Goal: Transaction & Acquisition: Obtain resource

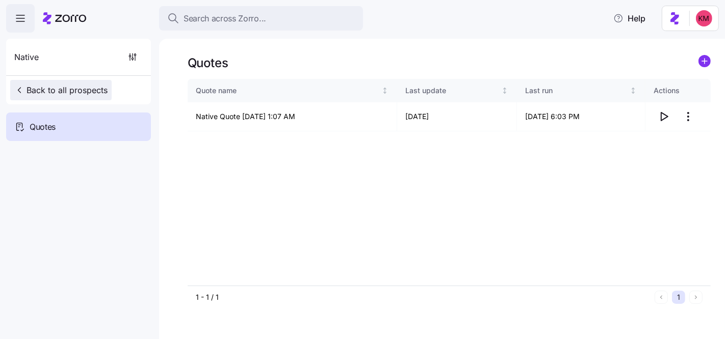
click at [79, 81] on button "Back to all prospects" at bounding box center [60, 90] width 101 height 20
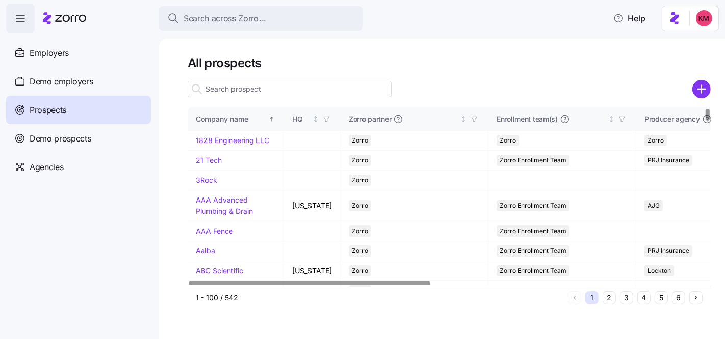
click at [234, 87] on input at bounding box center [290, 89] width 204 height 16
type input "b"
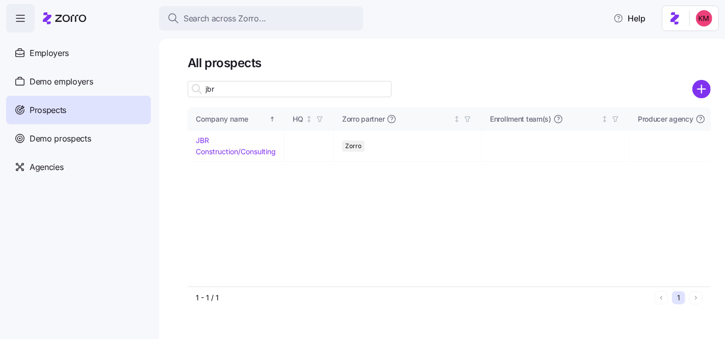
click at [251, 90] on input "jbr" at bounding box center [290, 89] width 204 height 16
type input "jbr"
click at [224, 146] on td "JBR Construction/Consulting" at bounding box center [236, 146] width 97 height 31
click at [223, 149] on link "JBR Construction/Consulting" at bounding box center [236, 146] width 80 height 20
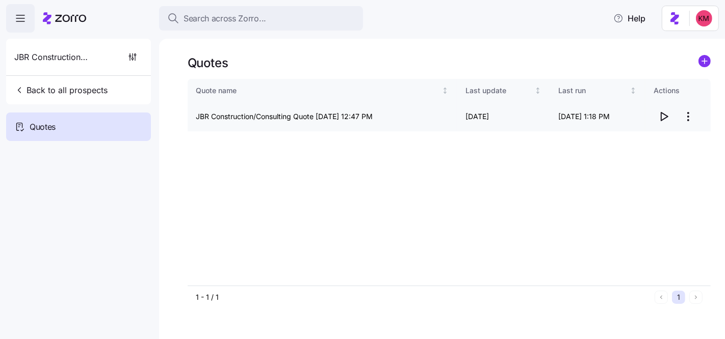
click at [666, 115] on icon "button" at bounding box center [663, 117] width 12 height 12
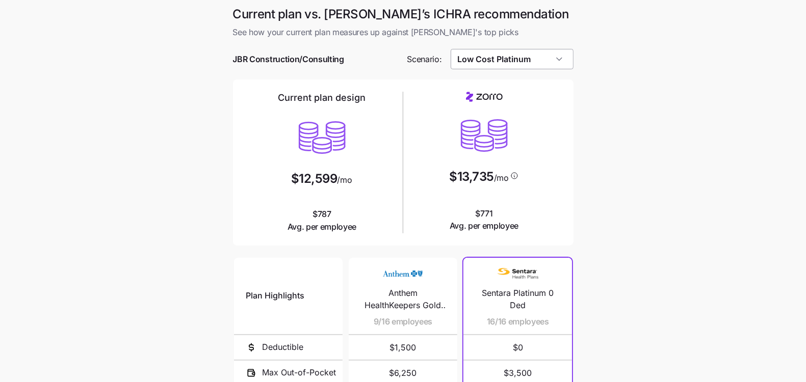
click at [536, 58] on input "Low Cost Platinum" at bounding box center [511, 59] width 123 height 20
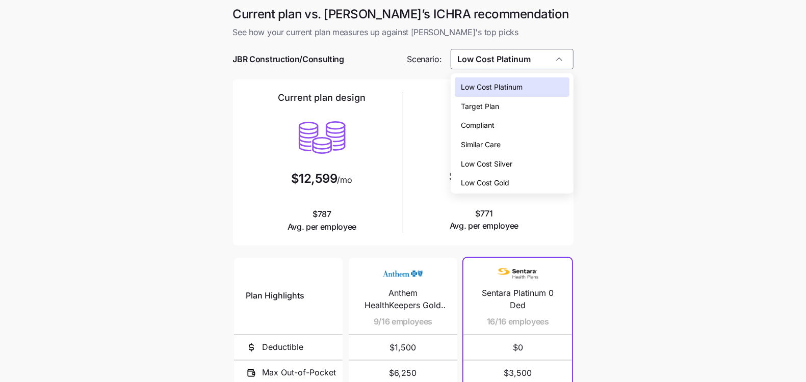
click at [527, 184] on div "Low Cost Gold" at bounding box center [512, 182] width 114 height 19
type input "Low Cost Gold"
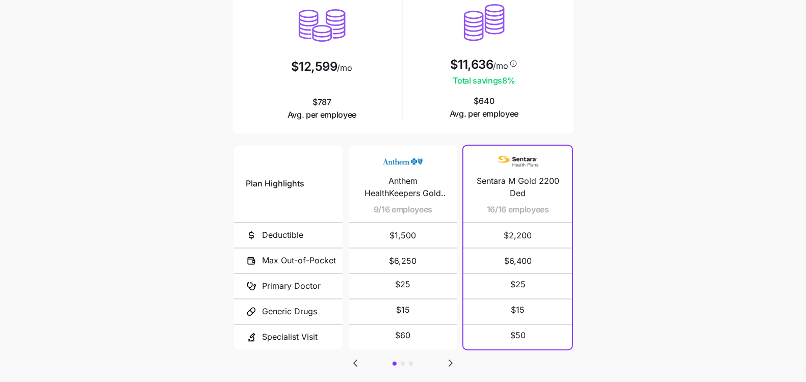
scroll to position [174, 0]
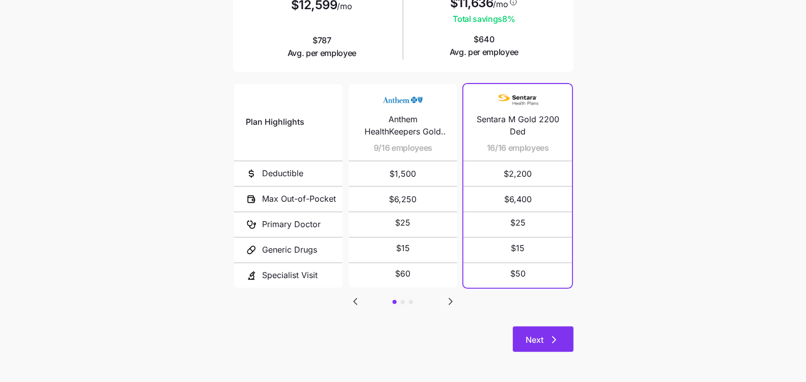
click at [550, 348] on button "Next" at bounding box center [543, 339] width 61 height 25
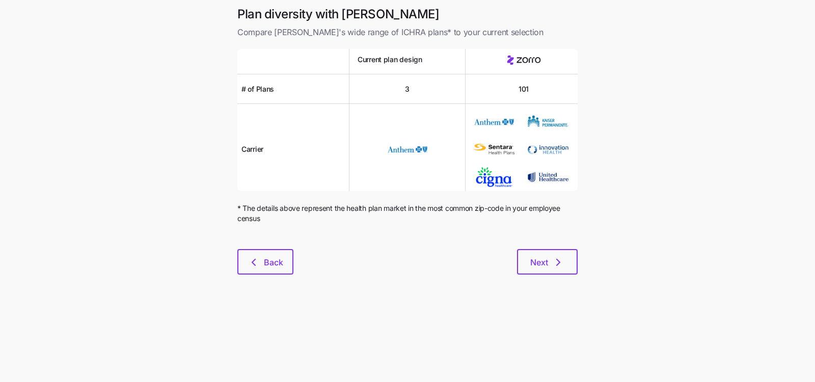
click at [579, 259] on div "Plan diversity with Zorro Compare Zorro's wide range of ICHRA plans* to your cu…" at bounding box center [407, 146] width 357 height 281
click at [572, 260] on button "Next" at bounding box center [547, 261] width 61 height 25
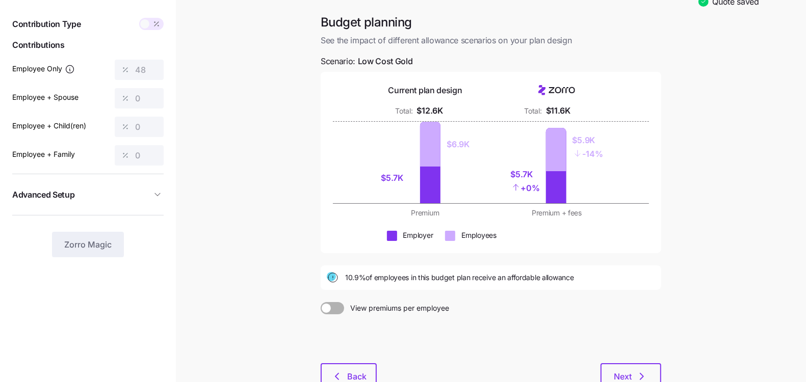
scroll to position [102, 0]
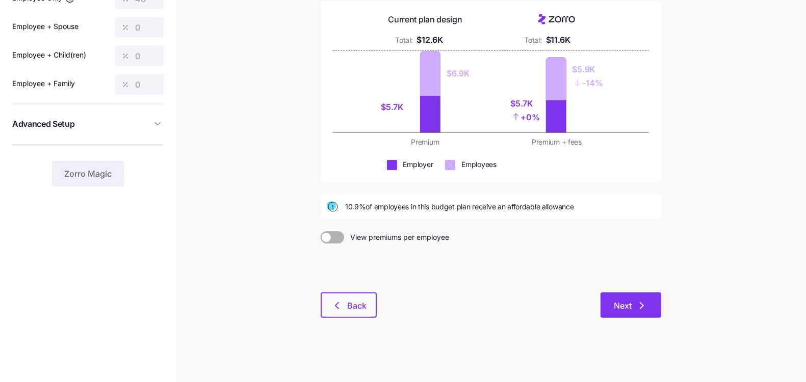
click at [639, 302] on icon "button" at bounding box center [641, 306] width 12 height 12
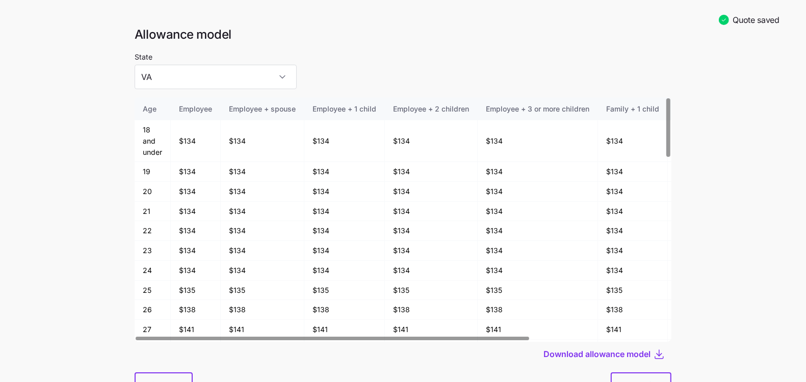
scroll to position [53, 0]
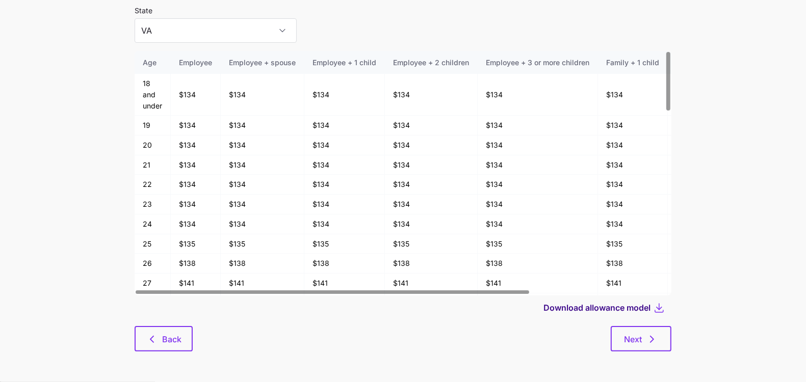
click at [607, 312] on span "Download allowance model" at bounding box center [596, 308] width 107 height 12
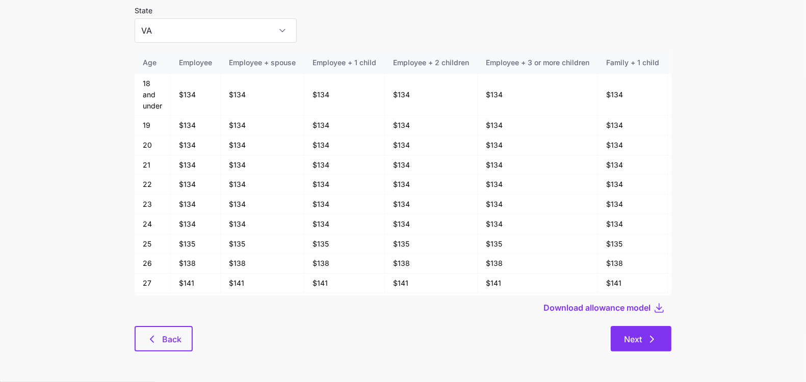
click at [633, 335] on span "Next" at bounding box center [633, 339] width 18 height 12
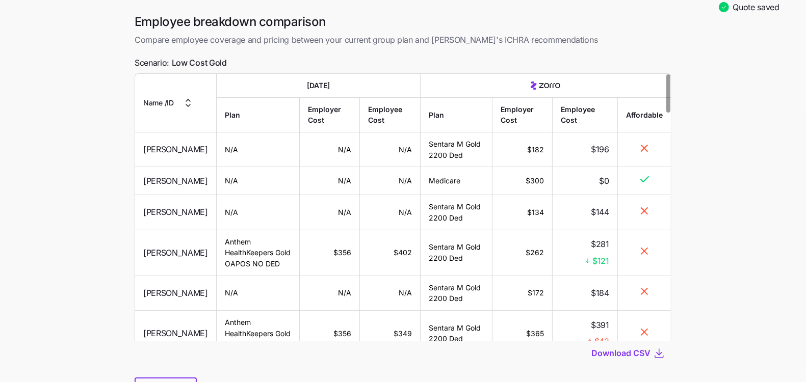
scroll to position [70, 0]
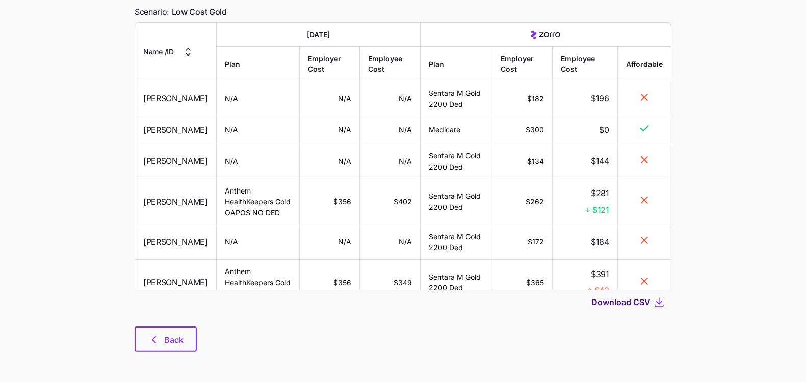
click at [617, 303] on span "Download CSV" at bounding box center [620, 302] width 59 height 12
